Goal: Task Accomplishment & Management: Complete application form

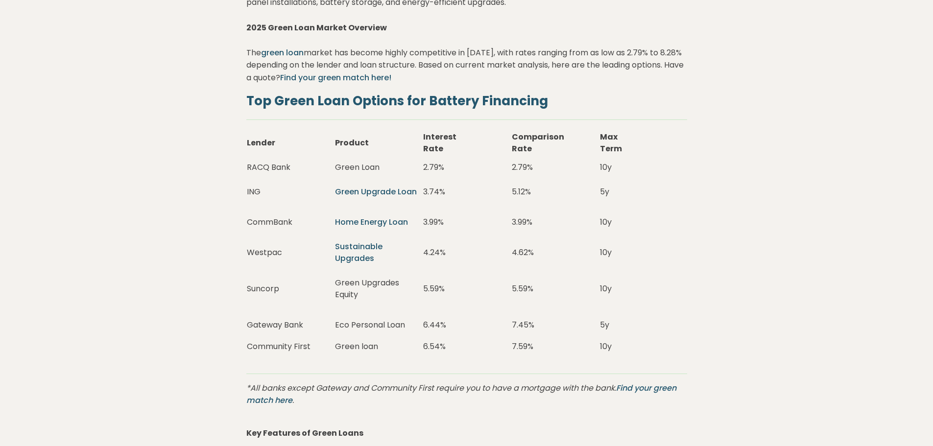
scroll to position [2008, 0]
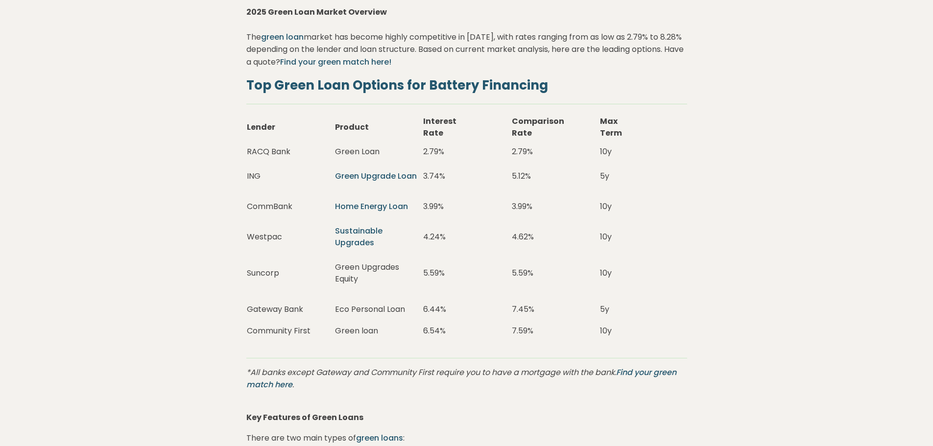
click at [269, 149] on td "RACQ Bank" at bounding box center [290, 151] width 88 height 19
click at [273, 151] on td "RACQ Bank" at bounding box center [290, 151] width 88 height 19
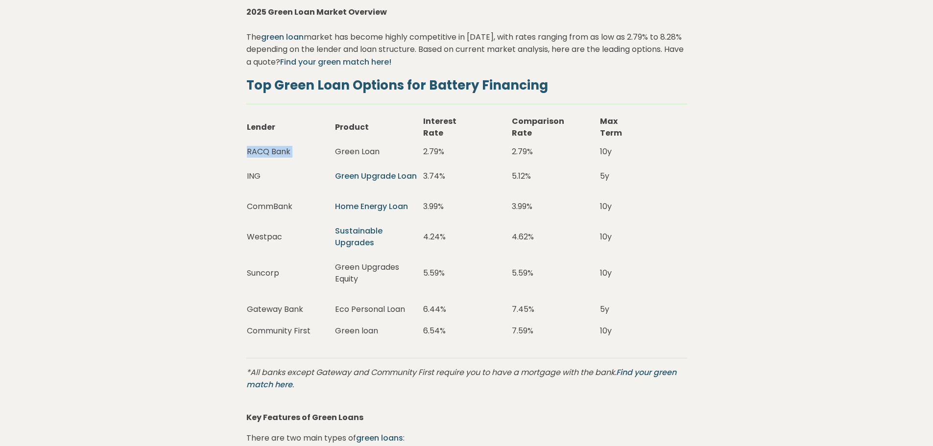
drag, startPoint x: 372, startPoint y: 175, endPoint x: 409, endPoint y: 174, distance: 37.2
click at [372, 175] on link "Green Upgrade Loan" at bounding box center [376, 175] width 82 height 11
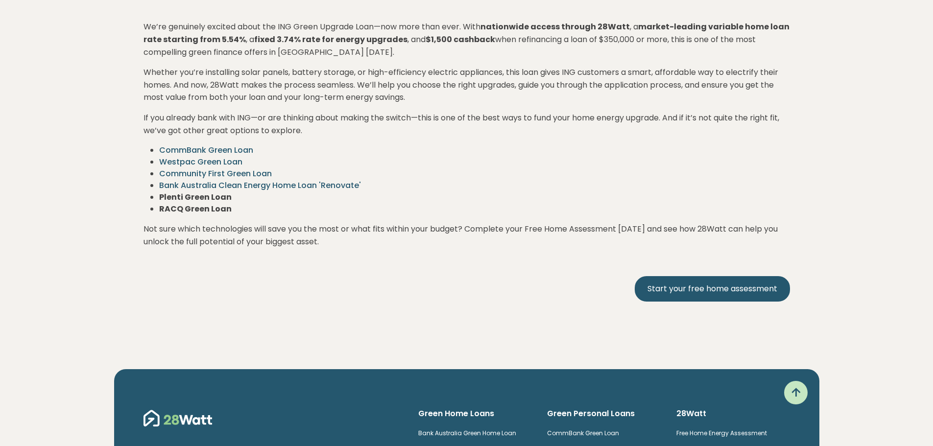
scroll to position [1861, 0]
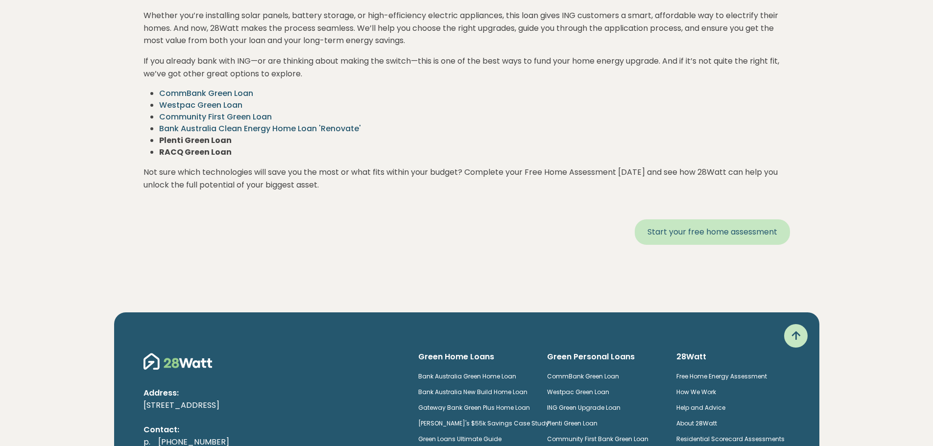
click at [720, 237] on link "Start your free home assessment" at bounding box center [712, 231] width 155 height 25
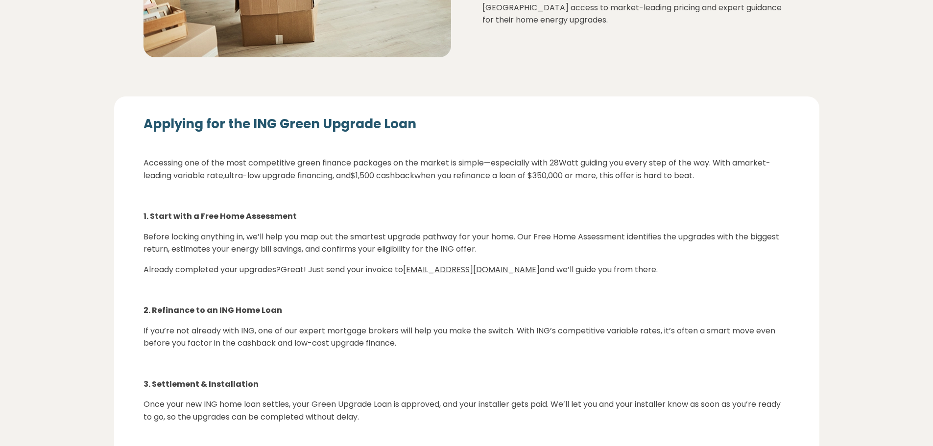
scroll to position [1028, 0]
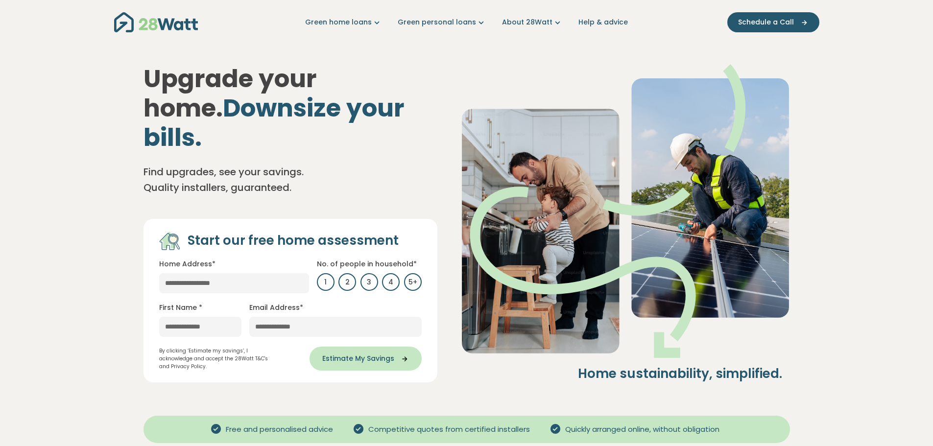
click at [333, 354] on span "Estimate My Savings" at bounding box center [358, 359] width 72 height 10
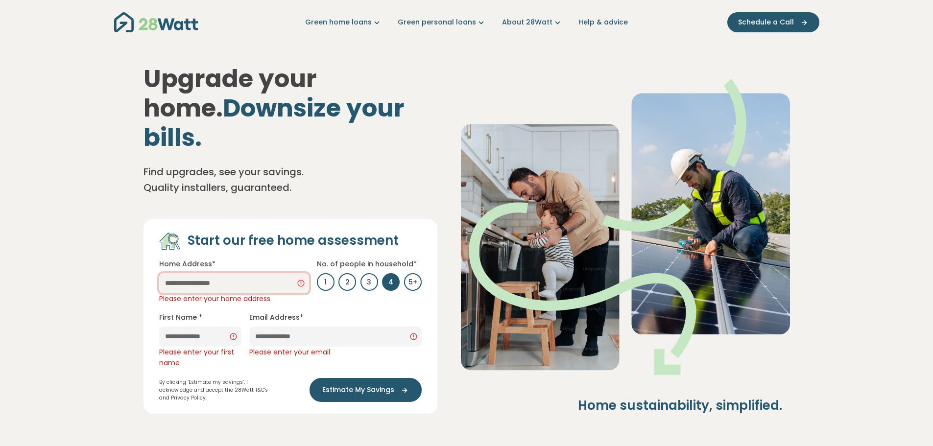
click at [215, 273] on input "text" at bounding box center [234, 283] width 150 height 20
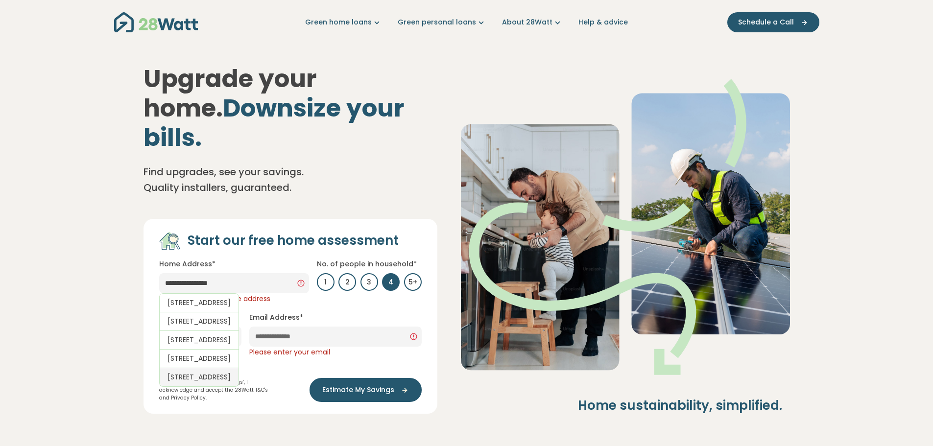
click at [219, 387] on link "[STREET_ADDRESS]" at bounding box center [199, 377] width 80 height 19
type input "**********"
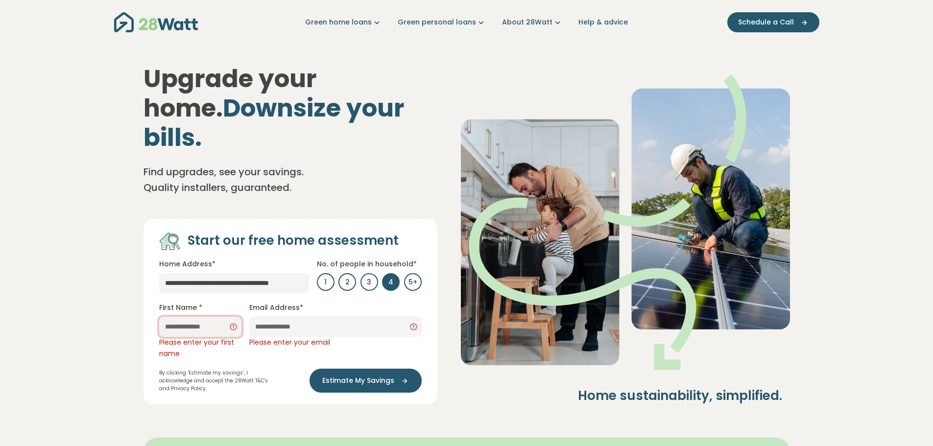
click at [202, 317] on input "text" at bounding box center [200, 327] width 82 height 20
type input "*******"
type input "**********"
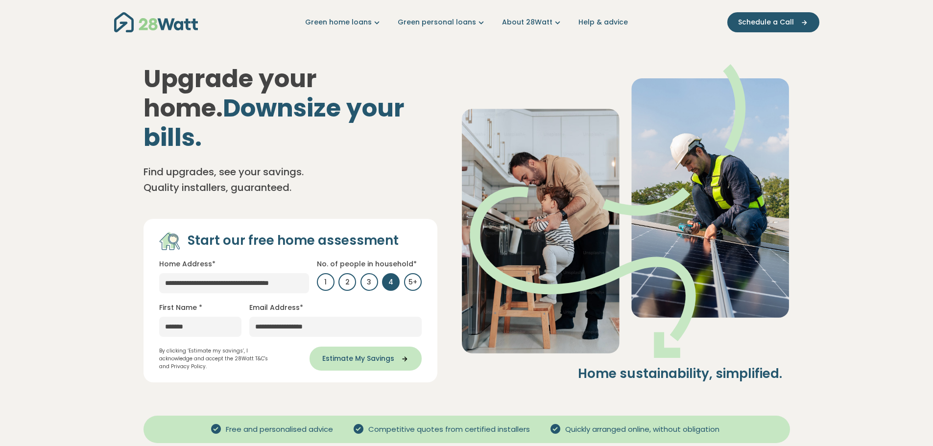
click at [369, 347] on button "Estimate My Savings" at bounding box center [365, 359] width 112 height 24
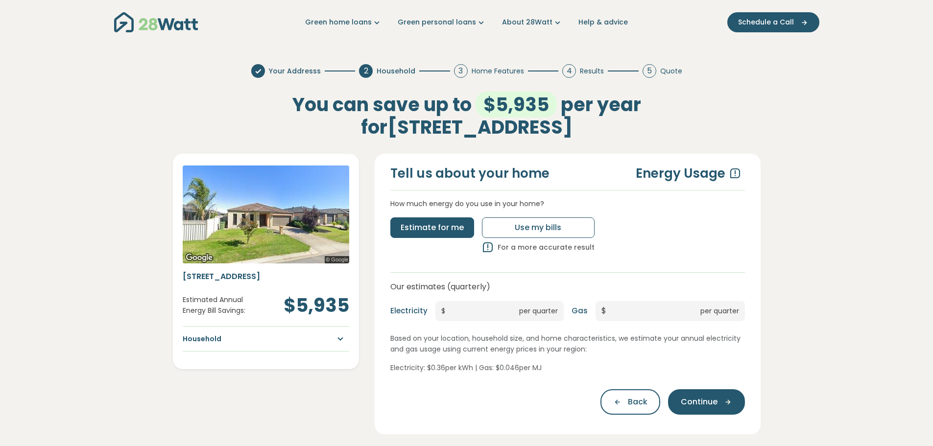
click at [320, 346] on div "[STREET_ADDRESS] Estimated Annual Energy Bill Savings: $5,935 Household Househo…" at bounding box center [266, 314] width 166 height 86
click at [331, 342] on icon "button" at bounding box center [338, 339] width 18 height 12
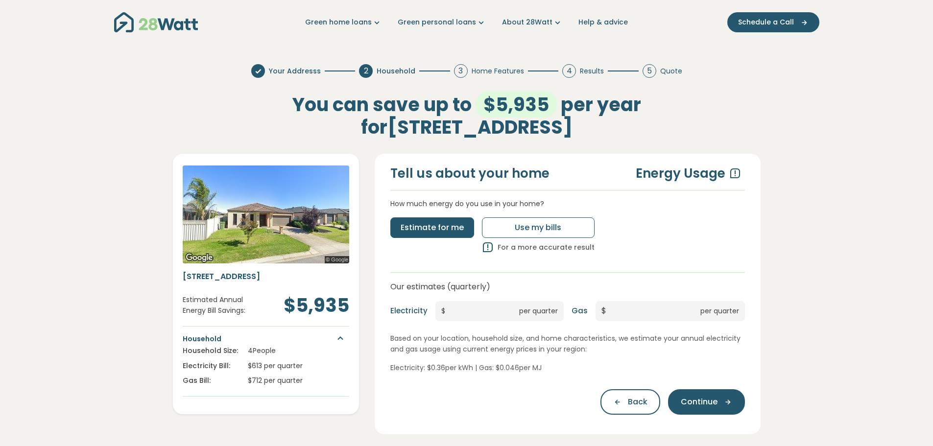
click at [337, 340] on icon "button" at bounding box center [338, 339] width 18 height 12
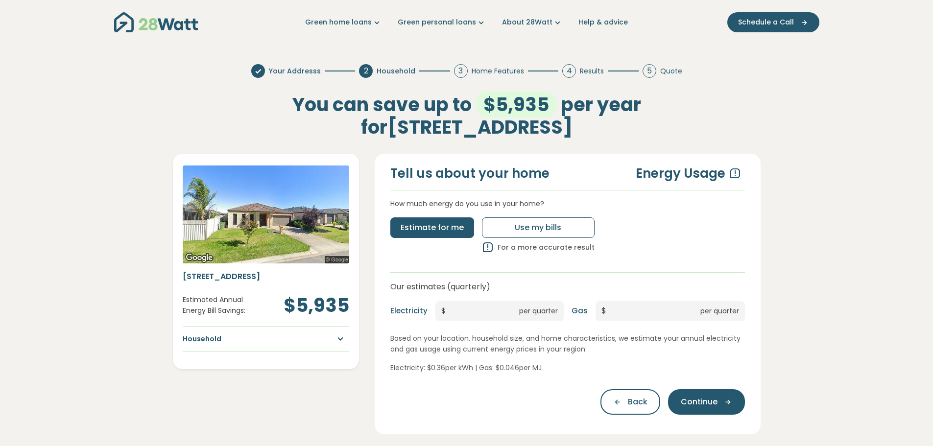
click at [337, 338] on icon "button" at bounding box center [338, 339] width 18 height 12
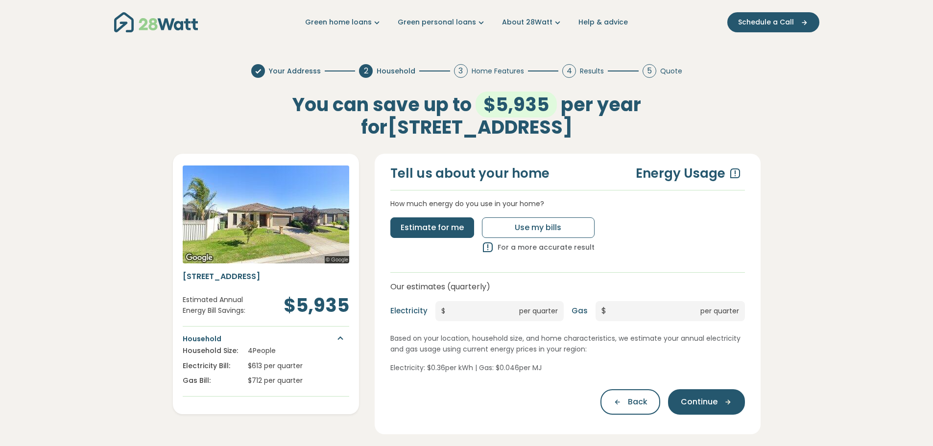
click at [337, 338] on icon "button" at bounding box center [338, 339] width 18 height 12
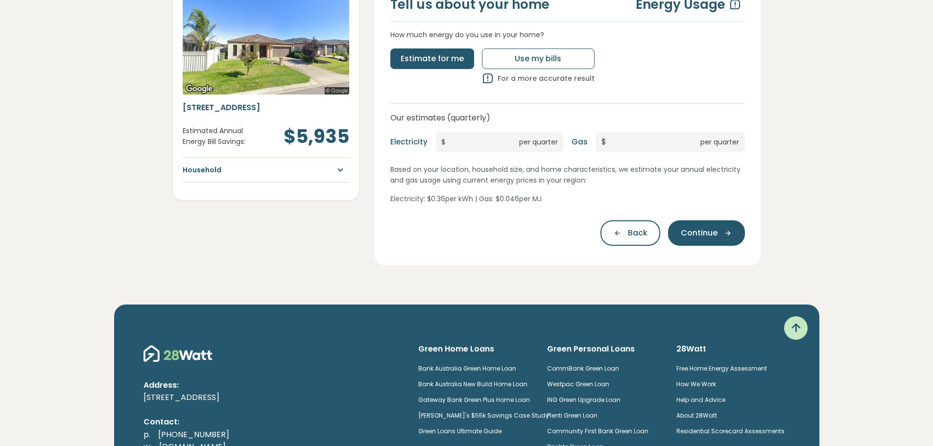
scroll to position [49, 0]
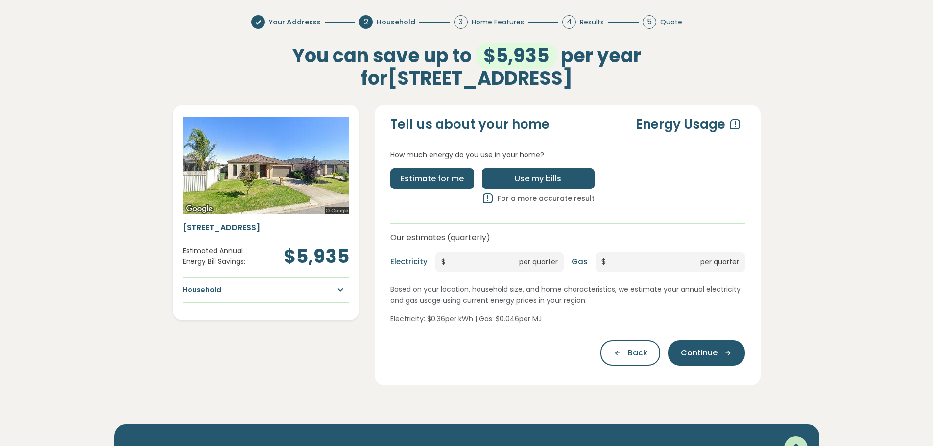
click at [540, 176] on span "Use my bills" at bounding box center [538, 179] width 47 height 12
type input "*"
click at [457, 197] on div "Estimate for me" at bounding box center [432, 189] width 92 height 43
click at [449, 186] on button "Estimate for me" at bounding box center [432, 178] width 84 height 21
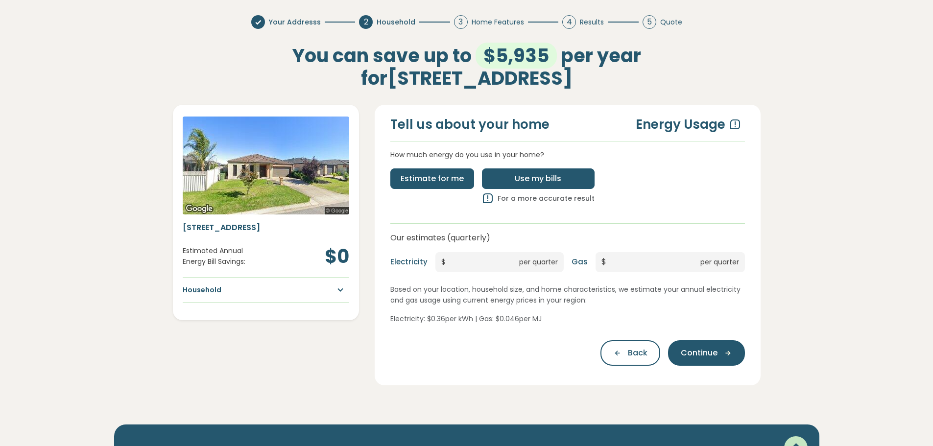
type input "***"
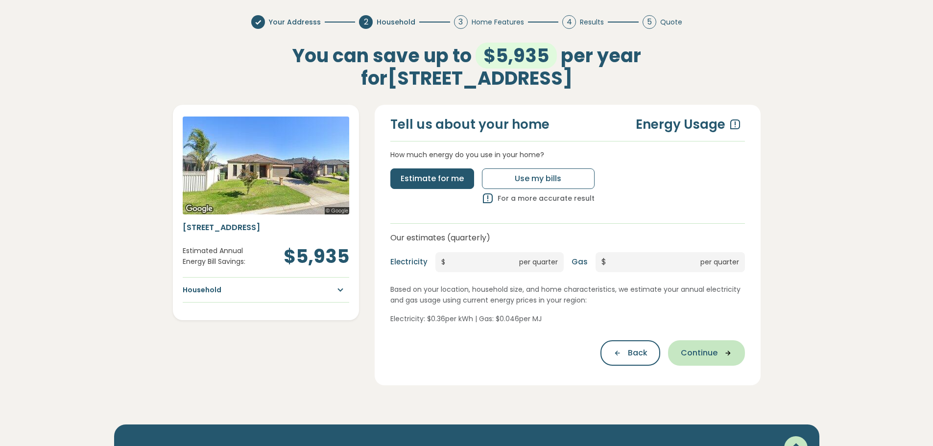
click at [703, 353] on span "Continue" at bounding box center [699, 353] width 37 height 12
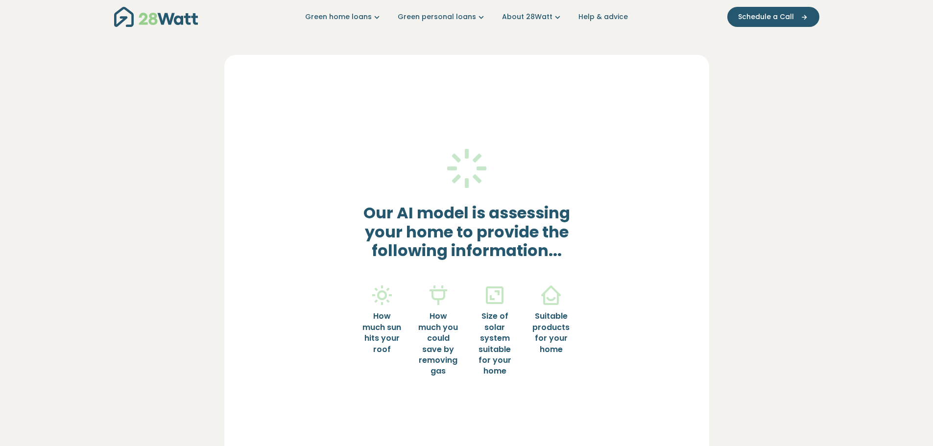
scroll to position [0, 0]
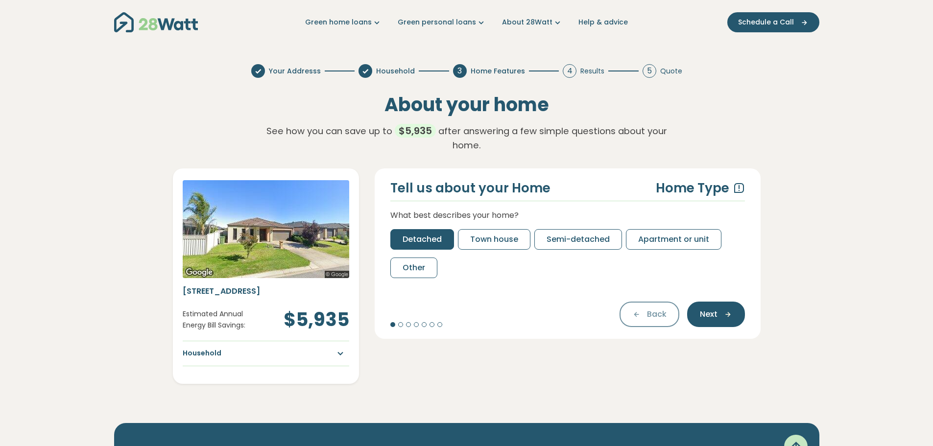
click at [421, 236] on span "Detached" at bounding box center [421, 240] width 39 height 12
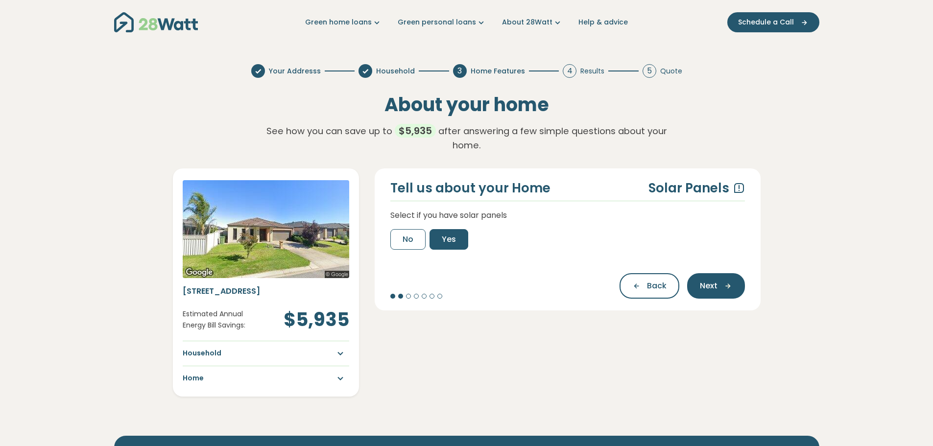
click at [448, 238] on span "Yes" at bounding box center [449, 240] width 14 height 12
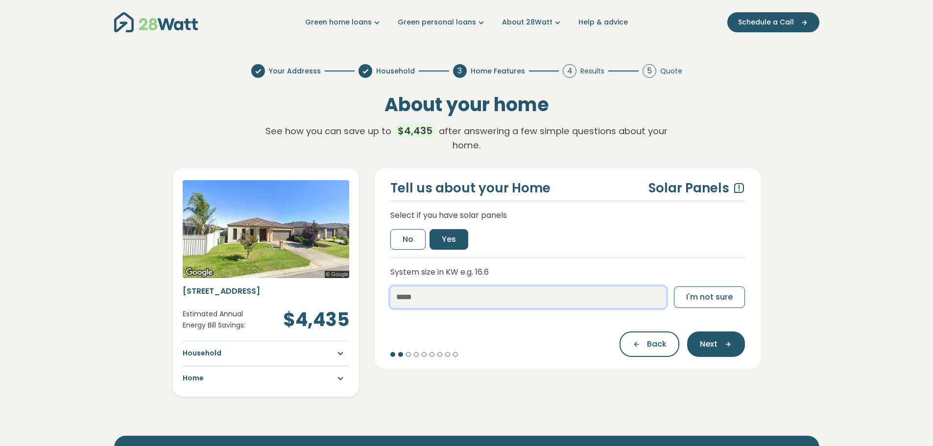
click at [490, 294] on input "number" at bounding box center [528, 297] width 276 height 22
type input "*"
click at [484, 325] on div "Tell us about your Home Solar Panels Select if you have solar panels No Yes Sys…" at bounding box center [568, 268] width 386 height 200
click at [718, 348] on icon "button" at bounding box center [724, 344] width 15 height 9
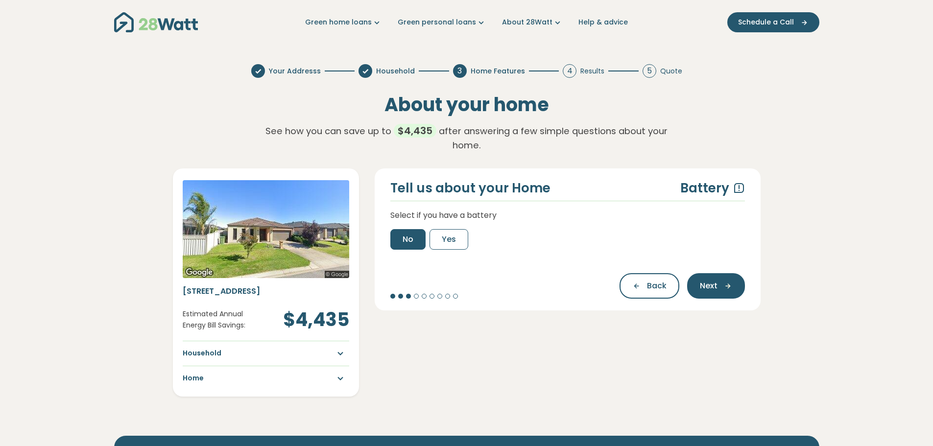
click at [403, 234] on span "No" at bounding box center [407, 240] width 11 height 12
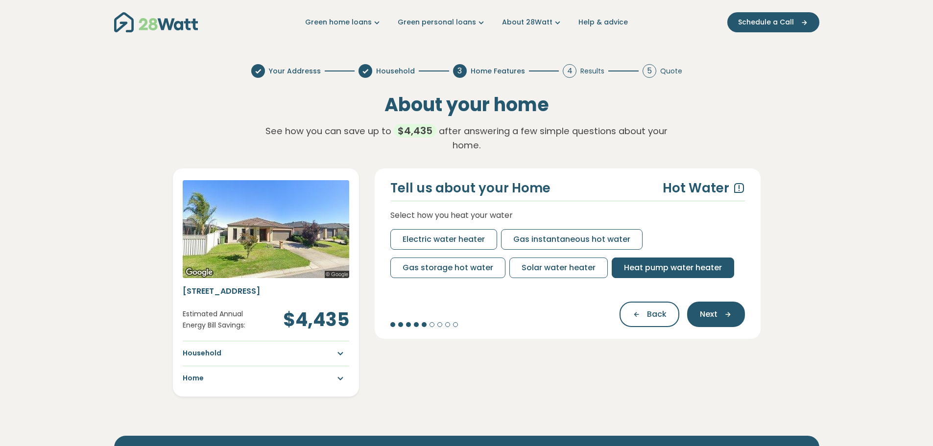
click at [648, 270] on span "Heat pump water heater" at bounding box center [673, 268] width 98 height 12
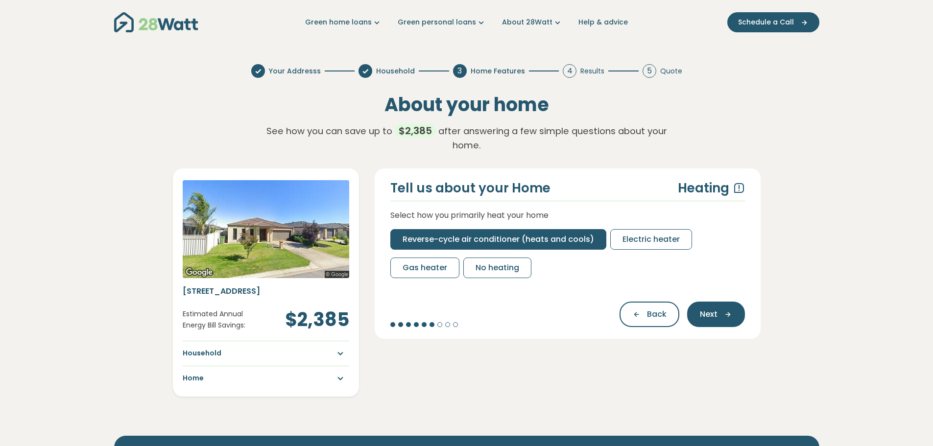
click at [510, 234] on span "Reverse-cycle air conditioner (heats and cools)" at bounding box center [497, 240] width 191 height 12
click at [500, 234] on span "Reverse-cycle air conditioner (heats and cools)" at bounding box center [497, 240] width 191 height 12
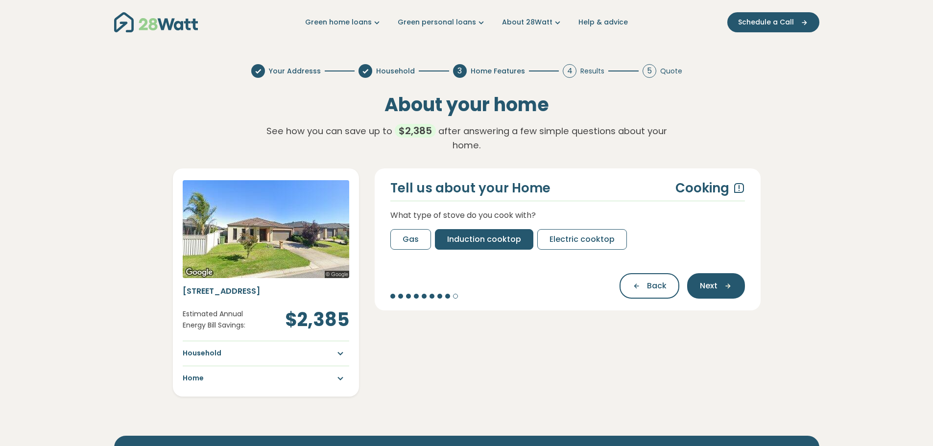
click at [469, 234] on span "Induction cooktop" at bounding box center [484, 240] width 74 height 12
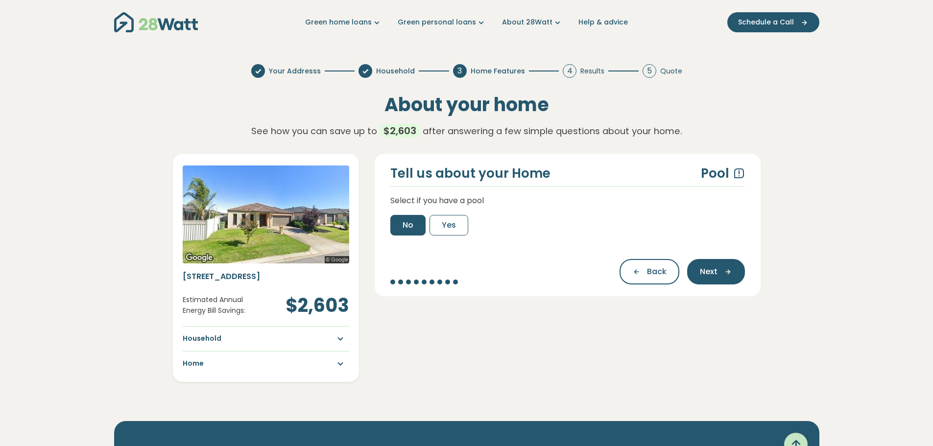
click at [411, 223] on span "No" at bounding box center [407, 225] width 11 height 12
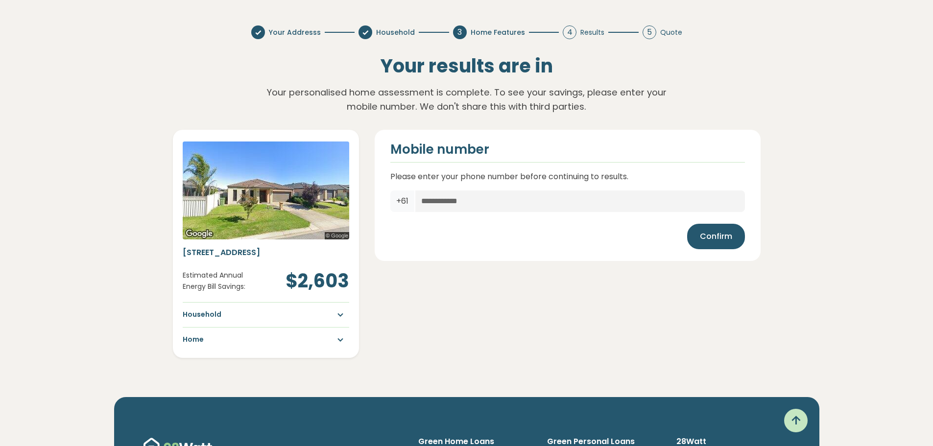
scroll to position [38, 0]
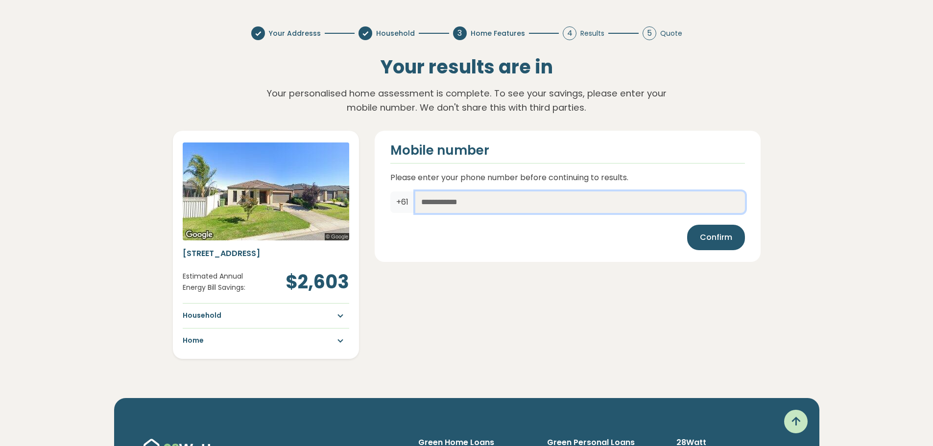
click at [498, 208] on input "text" at bounding box center [580, 202] width 330 height 22
type input "*********"
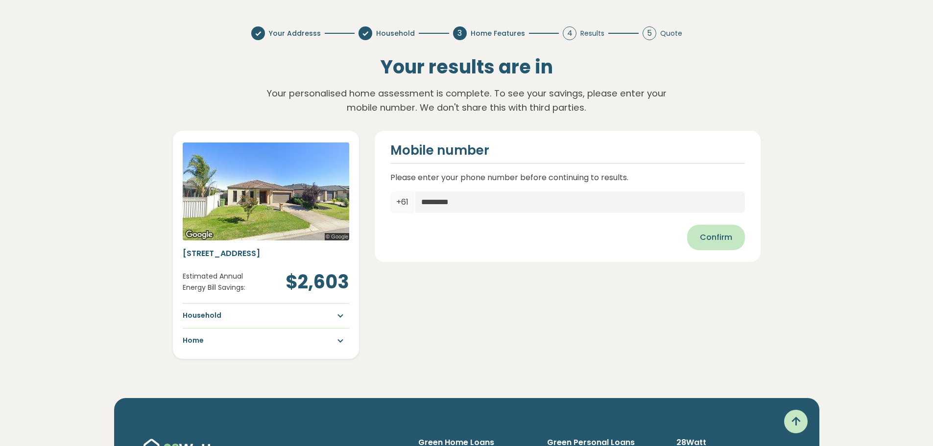
click at [723, 239] on span "Confirm" at bounding box center [716, 238] width 32 height 12
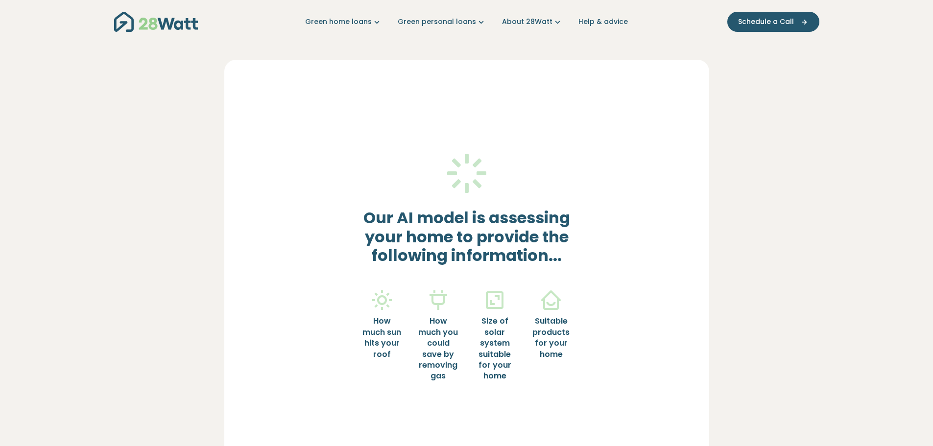
scroll to position [0, 0]
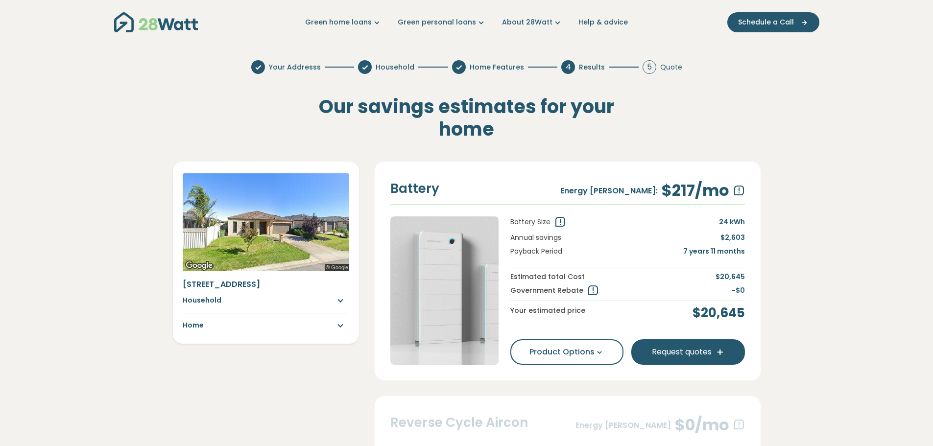
click at [589, 293] on icon at bounding box center [593, 291] width 12 height 12
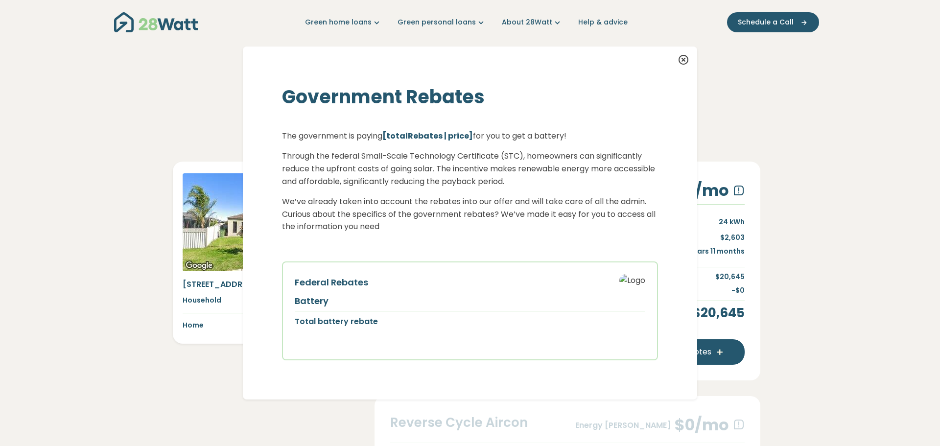
click at [300, 306] on h5 "Battery" at bounding box center [470, 301] width 351 height 12
click at [342, 321] on p "Total battery rebate" at bounding box center [470, 321] width 351 height 13
click at [679, 60] on icon at bounding box center [684, 60] width 12 height 12
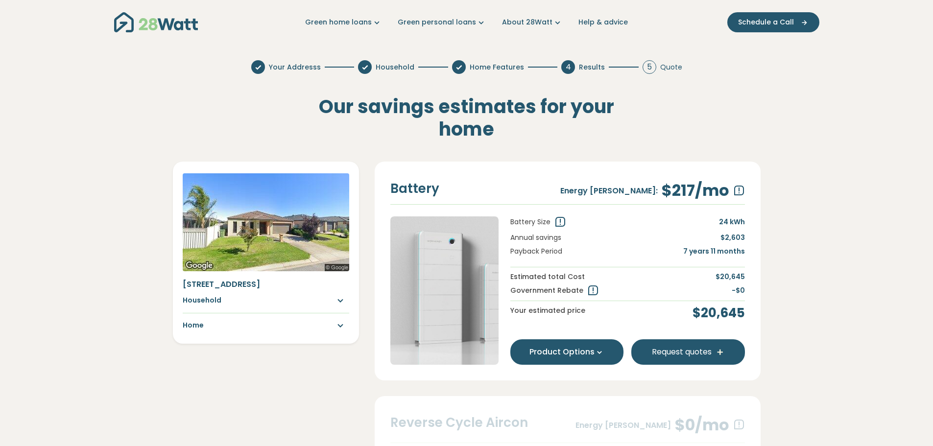
click at [602, 346] on button "Product Options" at bounding box center [567, 351] width 114 height 25
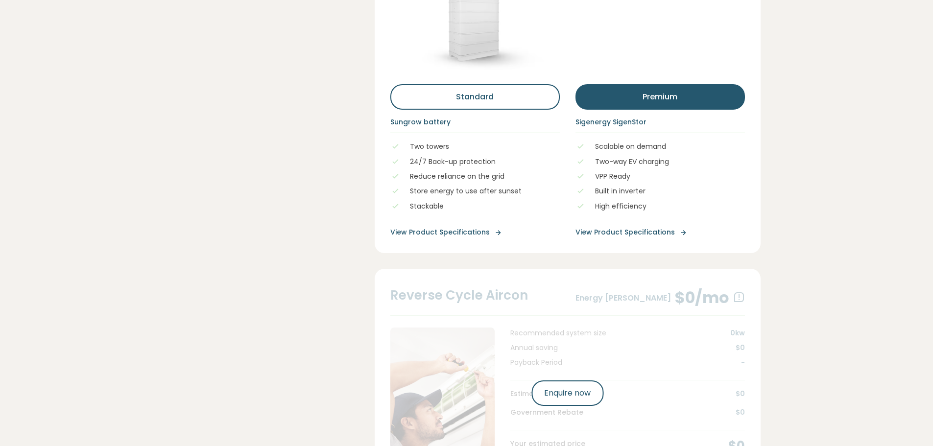
scroll to position [441, 0]
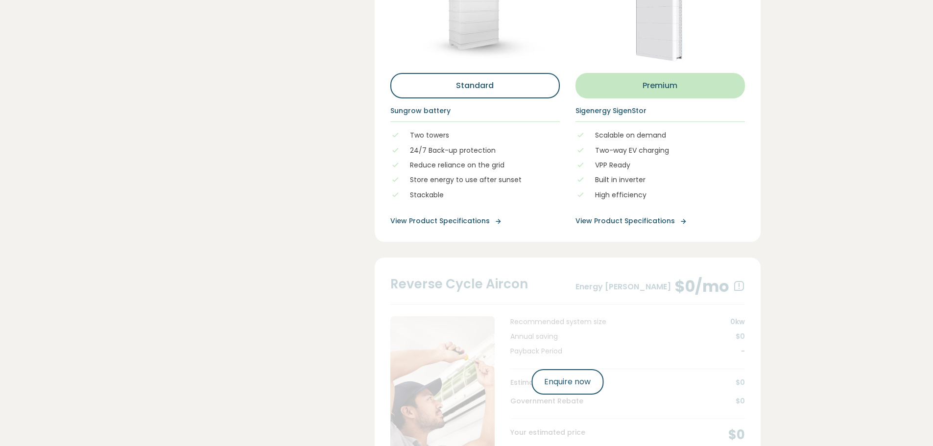
click at [656, 83] on button "premium" at bounding box center [659, 85] width 169 height 25
click at [700, 95] on button "premium" at bounding box center [659, 85] width 169 height 25
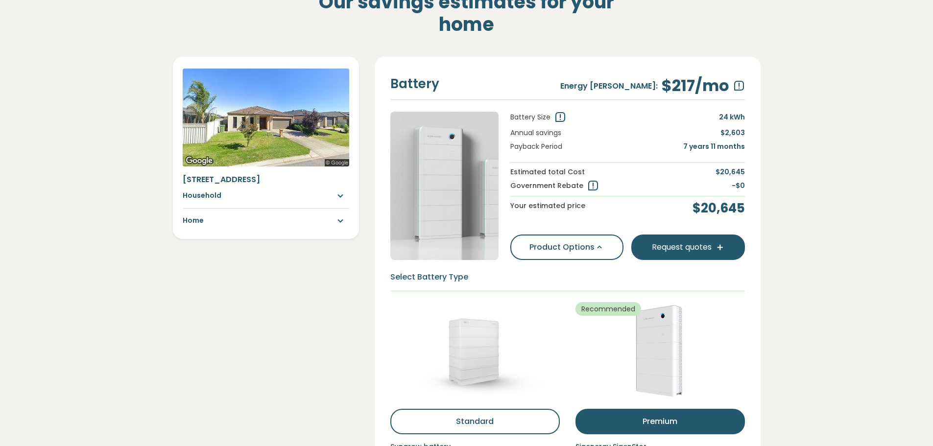
scroll to position [192, 0]
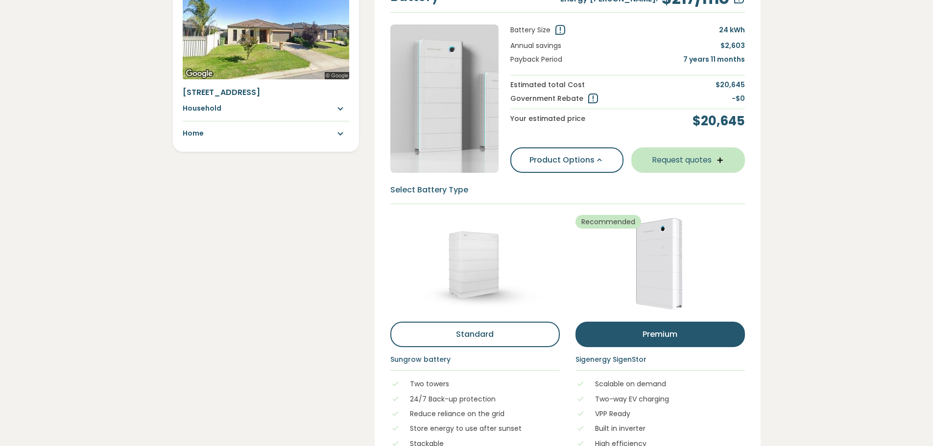
click at [716, 161] on icon at bounding box center [719, 160] width 9 height 9
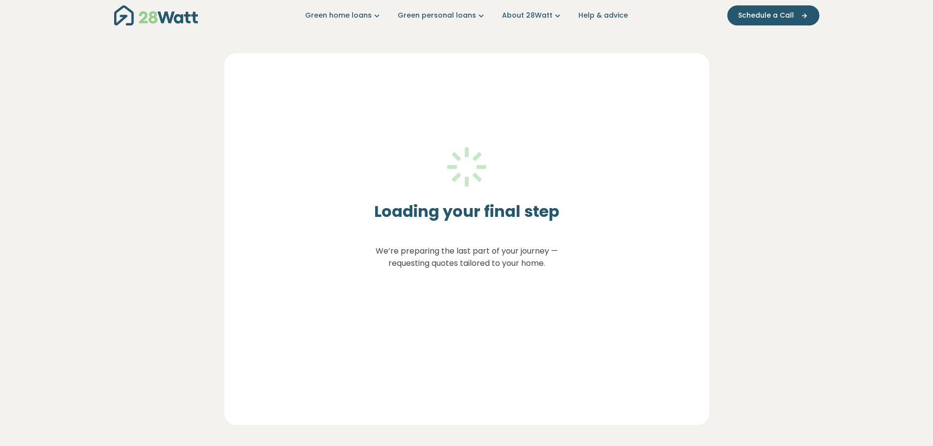
scroll to position [0, 0]
